Goal: Browse casually

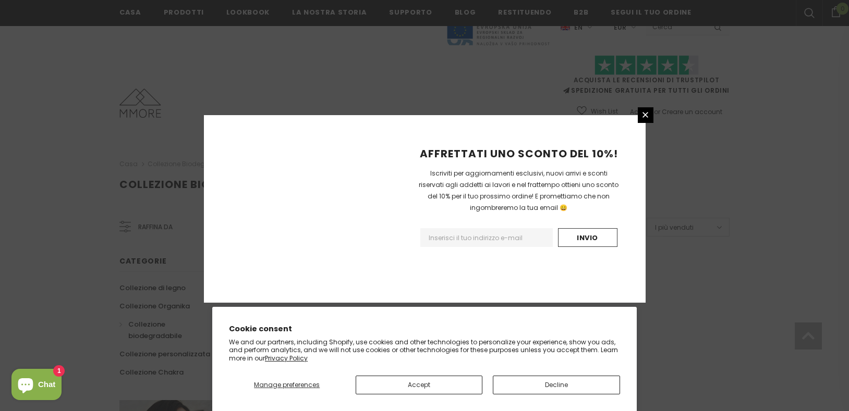
scroll to position [658, 0]
